Goal: Check status

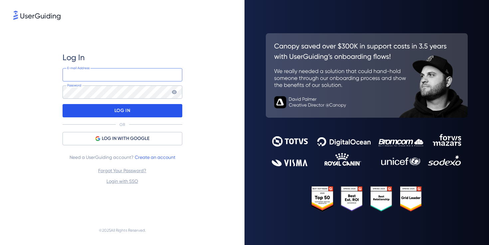
type input "[EMAIL_ADDRESS]"
click at [132, 112] on div "LOG IN" at bounding box center [123, 110] width 120 height 13
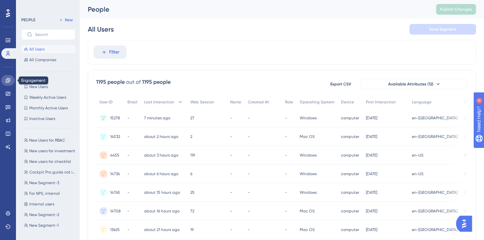
click at [8, 83] on link at bounding box center [7, 80] width 13 height 11
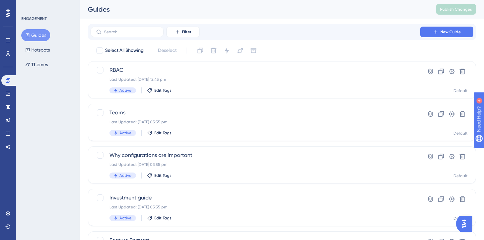
click at [265, 86] on div "✨ Save My Spot!✨" at bounding box center [245, 106] width 489 height 245
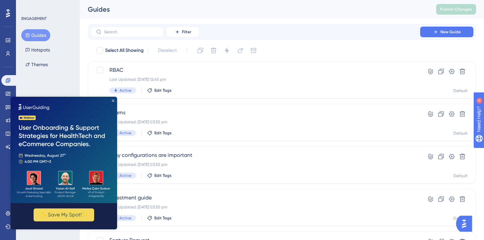
click at [114, 100] on icon "Close Preview" at bounding box center [113, 100] width 3 height 3
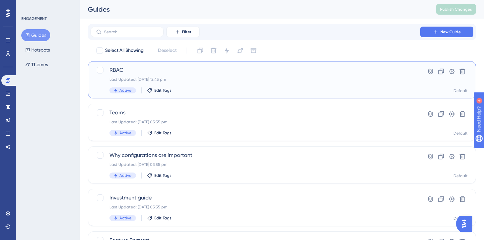
click at [226, 84] on div "RBAC Last Updated: [DATE] 12:45 pm Active Edit Tags" at bounding box center [255, 79] width 292 height 27
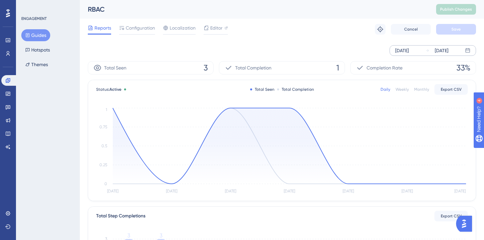
click at [424, 53] on div "[DATE] [DATE]" at bounding box center [433, 50] width 87 height 11
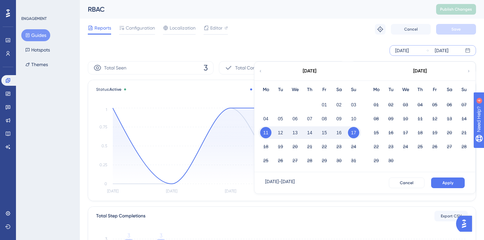
click at [263, 71] on div "[DATE]" at bounding box center [310, 71] width 110 height 19
click at [261, 70] on icon at bounding box center [261, 71] width 4 height 6
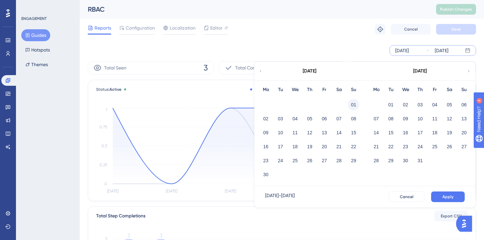
click at [356, 107] on button "01" at bounding box center [353, 104] width 11 height 11
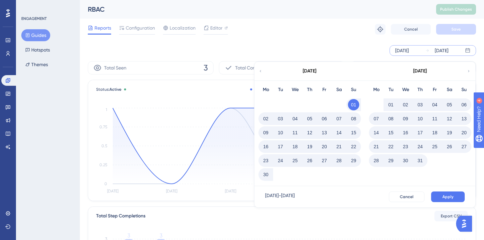
click at [469, 72] on icon at bounding box center [469, 71] width 4 height 6
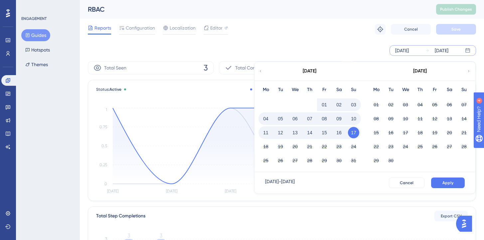
click at [354, 134] on button "17" at bounding box center [353, 132] width 11 height 11
click at [452, 185] on span "Apply" at bounding box center [448, 182] width 11 height 5
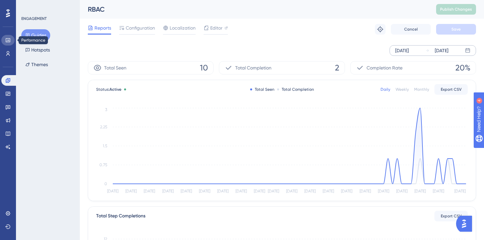
click at [6, 42] on icon at bounding box center [8, 40] width 4 height 4
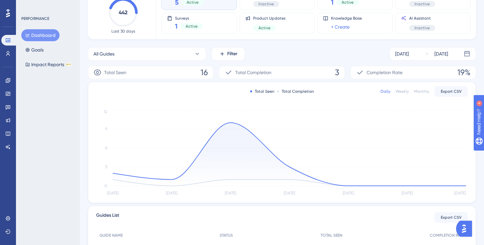
scroll to position [56, 0]
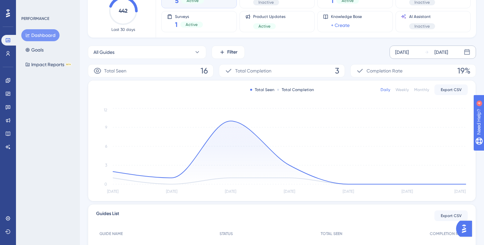
click at [407, 51] on div "[DATE]" at bounding box center [402, 52] width 14 height 8
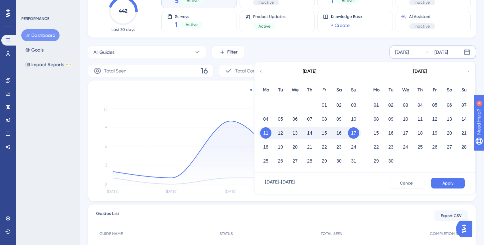
click at [262, 71] on icon at bounding box center [261, 72] width 5 height 6
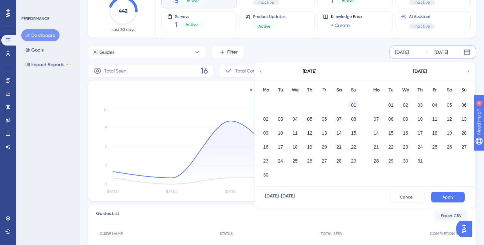
click at [353, 105] on button "01" at bounding box center [353, 104] width 11 height 11
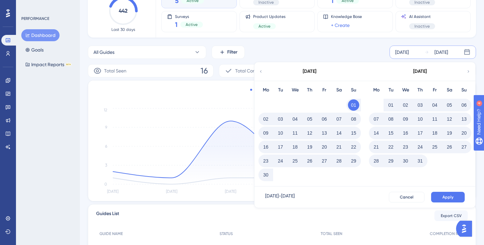
click at [469, 71] on icon at bounding box center [468, 72] width 5 height 6
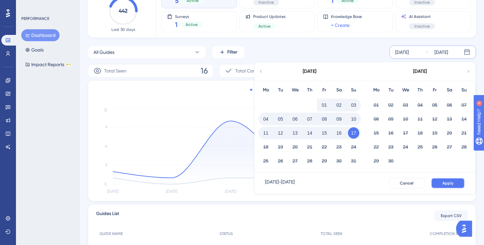
click at [449, 186] on button "Apply" at bounding box center [448, 183] width 34 height 11
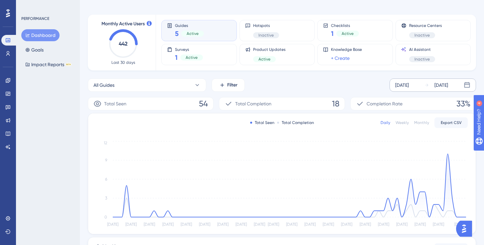
scroll to position [0, 0]
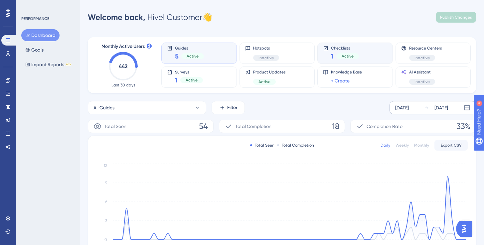
click at [359, 48] on div "Checklists 1 Active" at bounding box center [355, 53] width 64 height 15
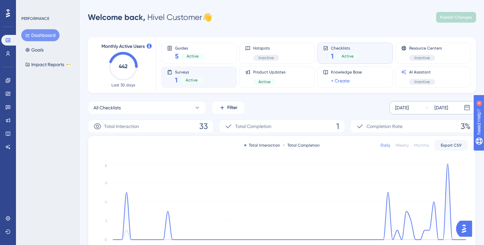
click at [221, 71] on div "Surveys 1 Active" at bounding box center [199, 77] width 64 height 15
